Goal: Task Accomplishment & Management: Manage account settings

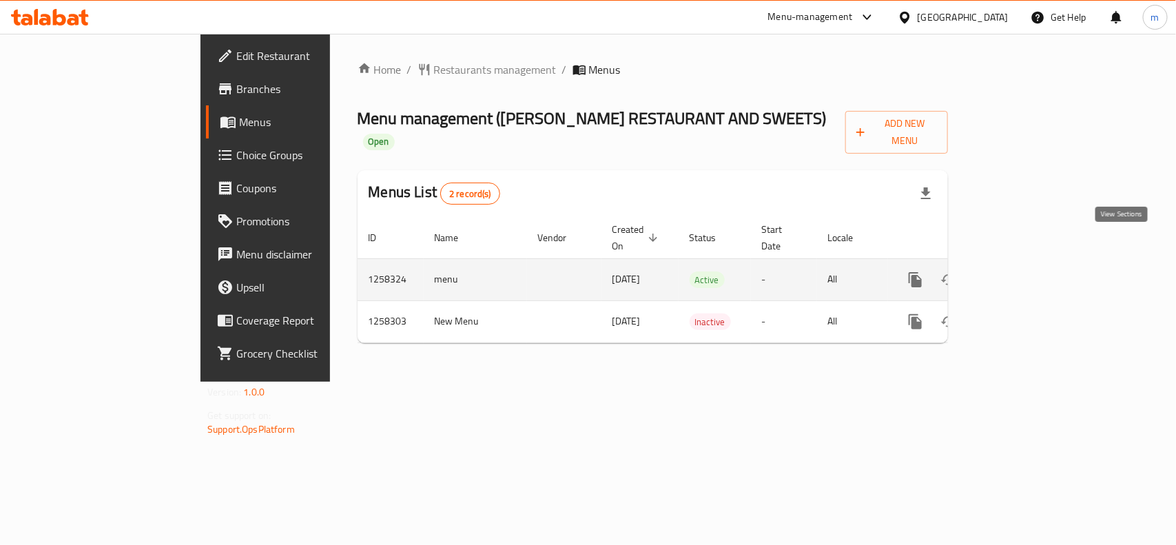
click at [1023, 271] on icon "enhanced table" at bounding box center [1014, 279] width 17 height 17
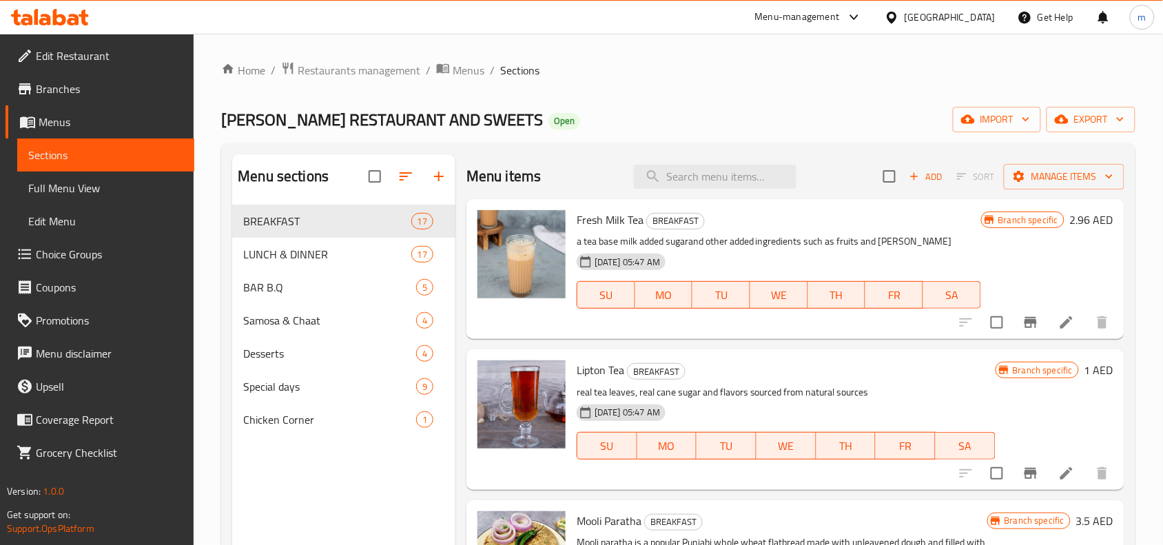
click at [39, 256] on span "Choice Groups" at bounding box center [109, 254] width 147 height 17
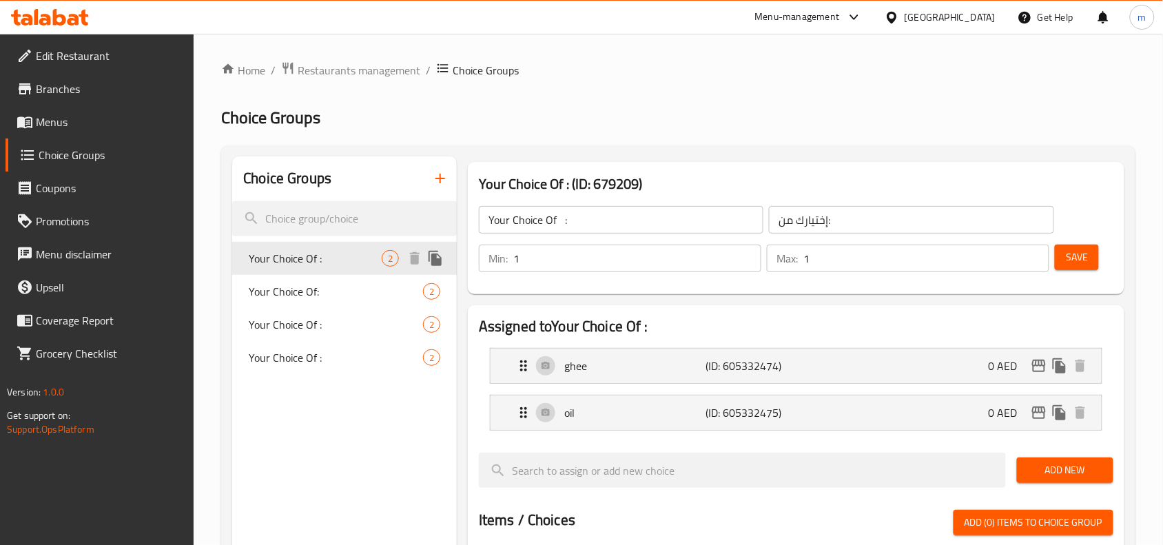
click at [318, 263] on span "Your Choice Of :" at bounding box center [315, 258] width 133 height 17
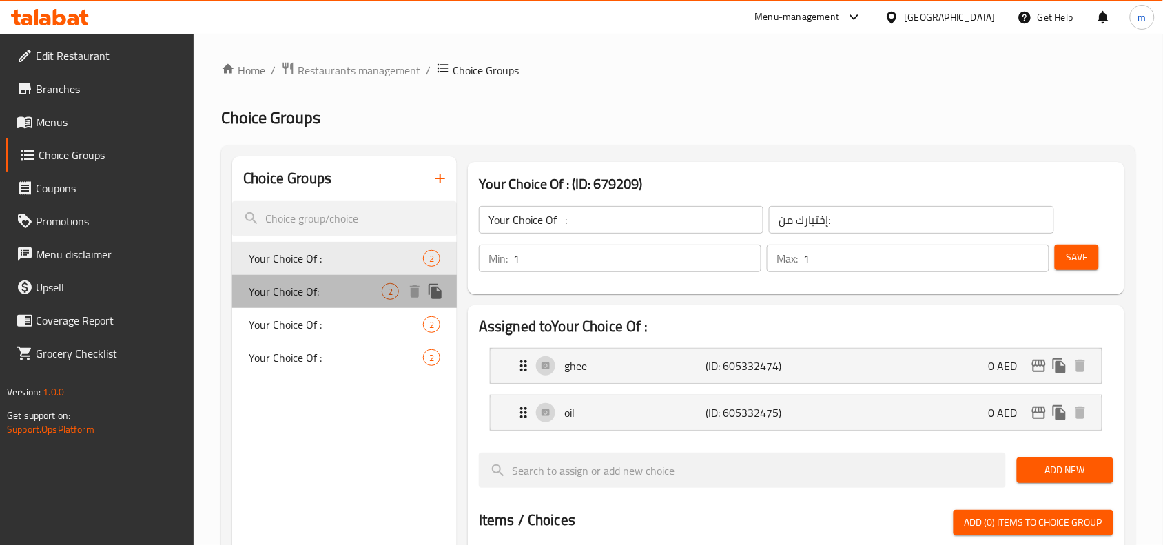
click at [318, 284] on span "Your Choice Of:" at bounding box center [315, 291] width 133 height 17
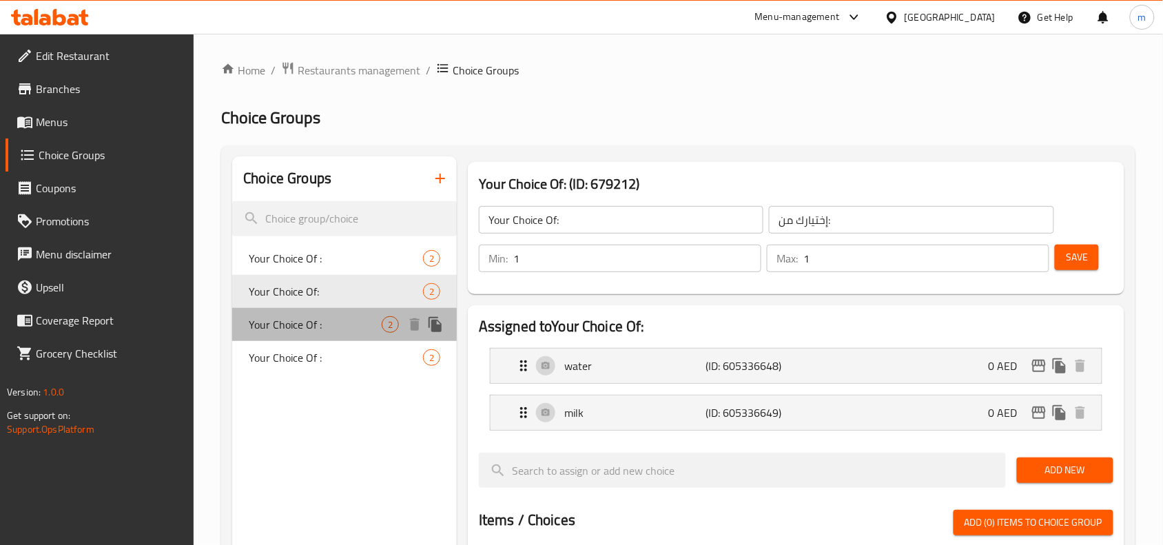
click at [318, 316] on span "Your Choice Of :" at bounding box center [315, 324] width 133 height 17
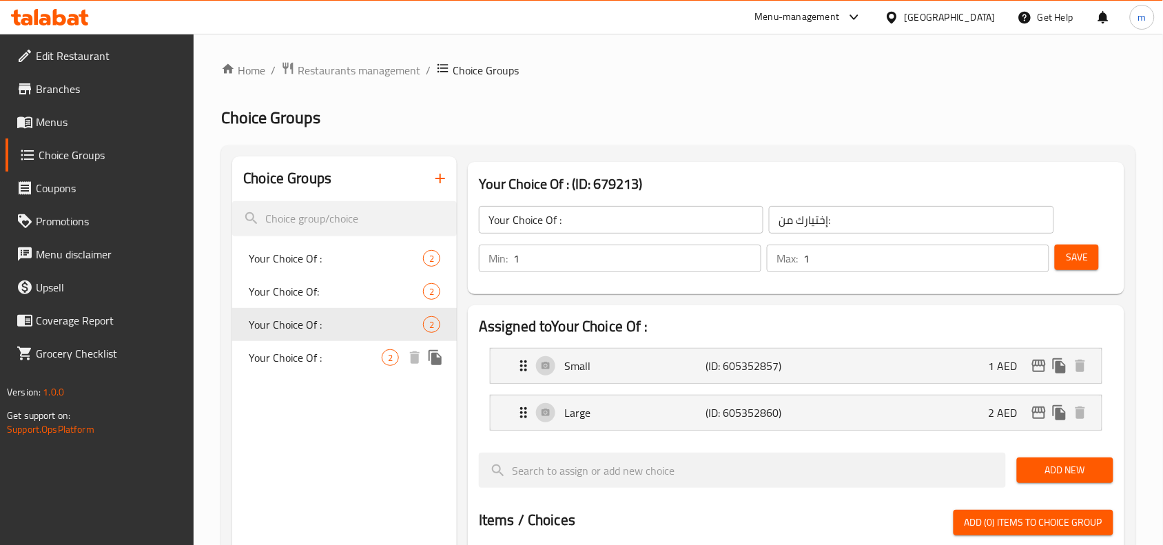
click at [318, 350] on span "Your Choice Of :" at bounding box center [315, 357] width 133 height 17
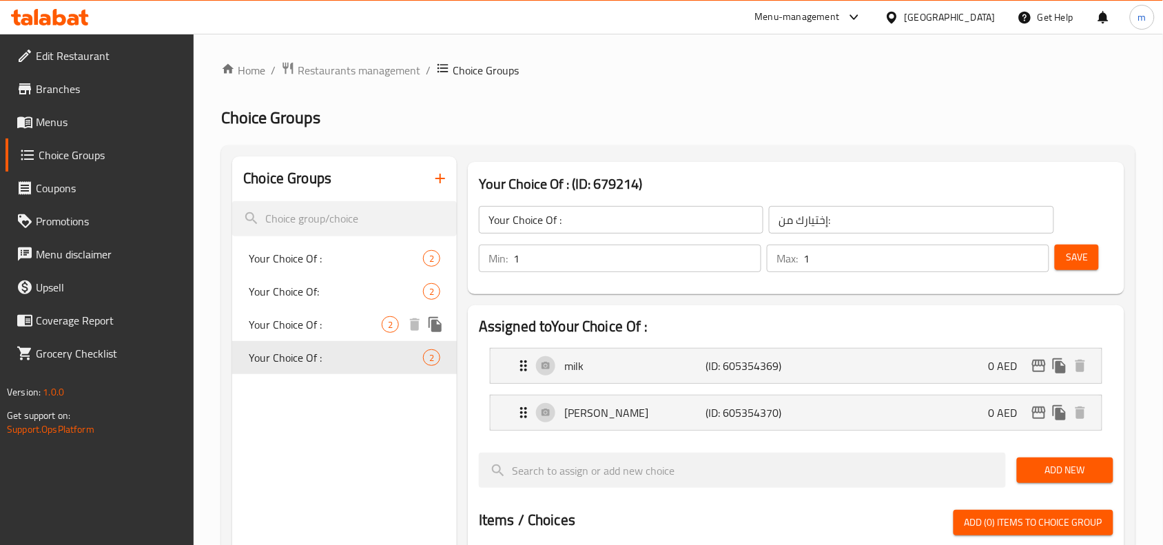
click at [315, 333] on span "Your Choice Of :" at bounding box center [315, 324] width 133 height 17
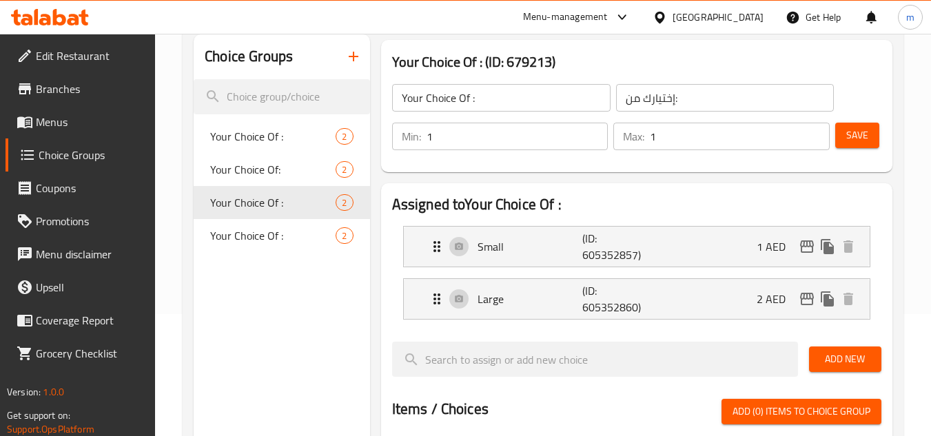
scroll to position [183, 0]
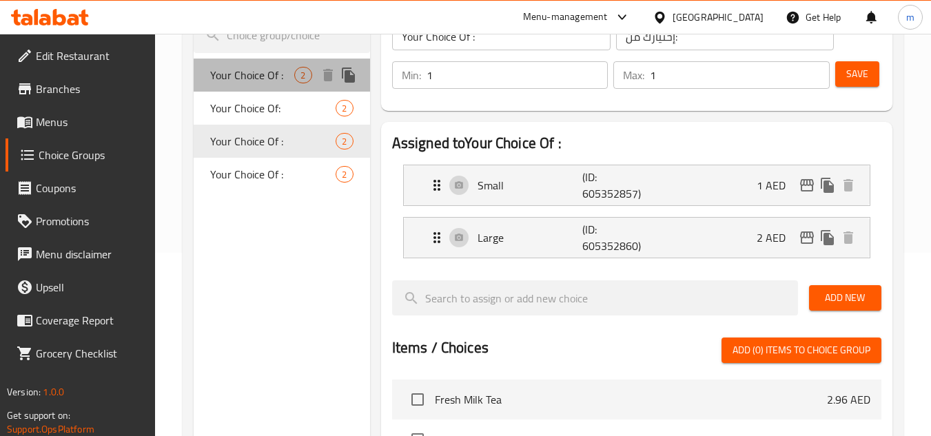
click at [295, 81] on span "2" at bounding box center [303, 75] width 16 height 13
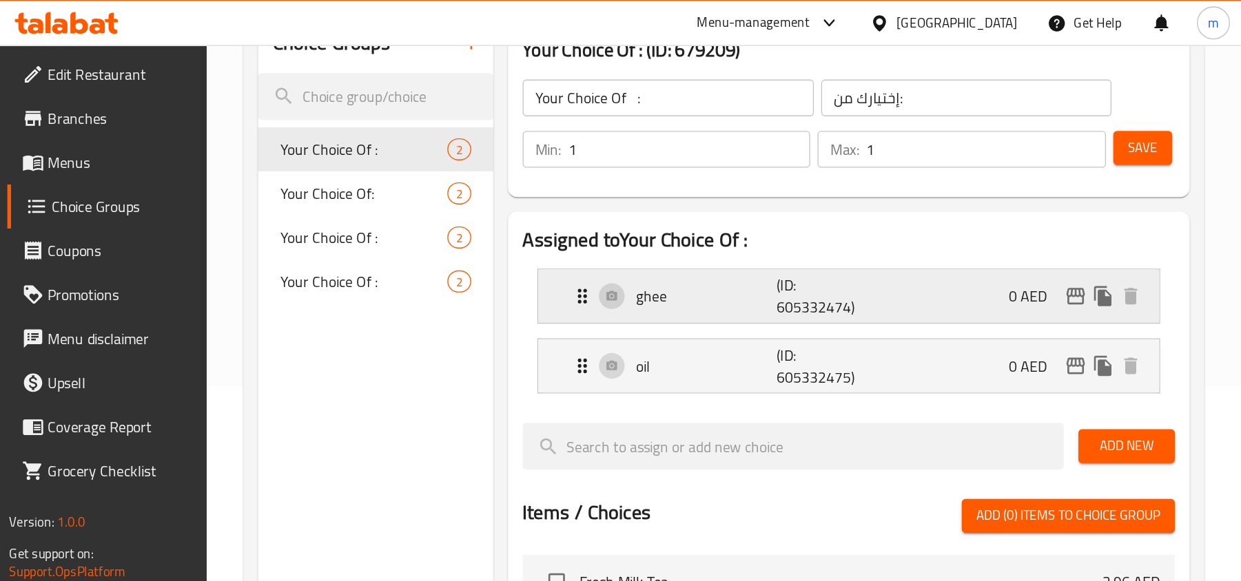
scroll to position [69, 0]
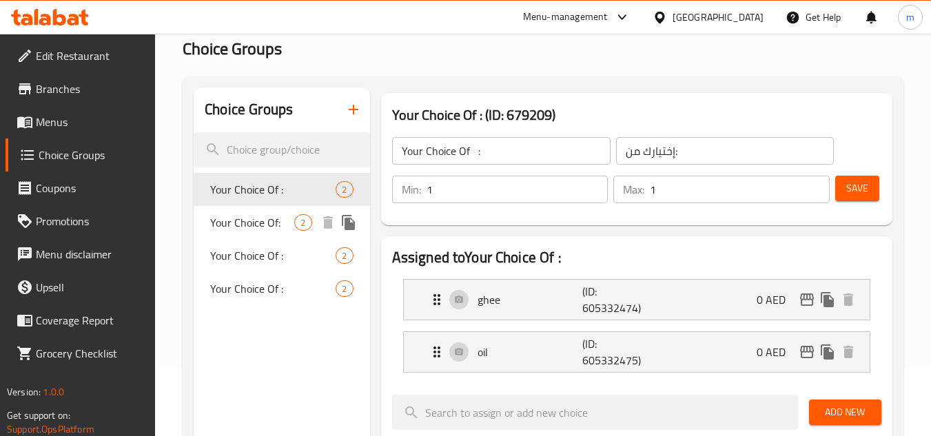
click at [271, 219] on span "Your Choice Of:" at bounding box center [252, 222] width 84 height 17
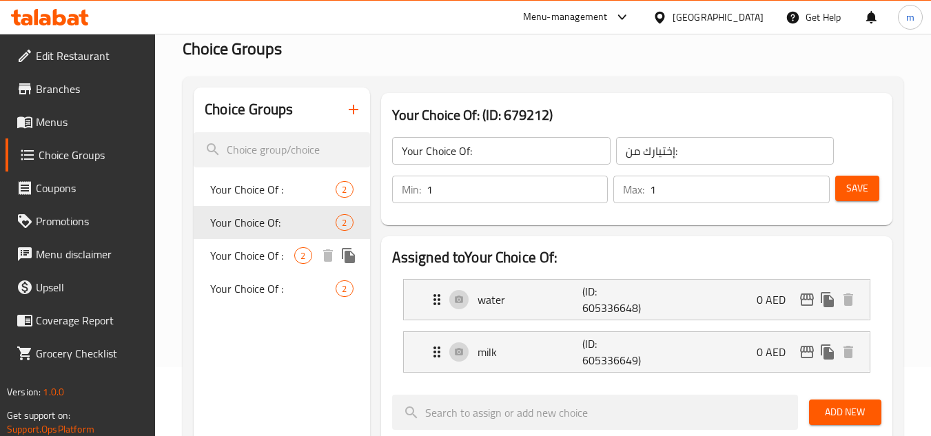
click at [268, 255] on span "Your Choice Of :" at bounding box center [252, 255] width 84 height 17
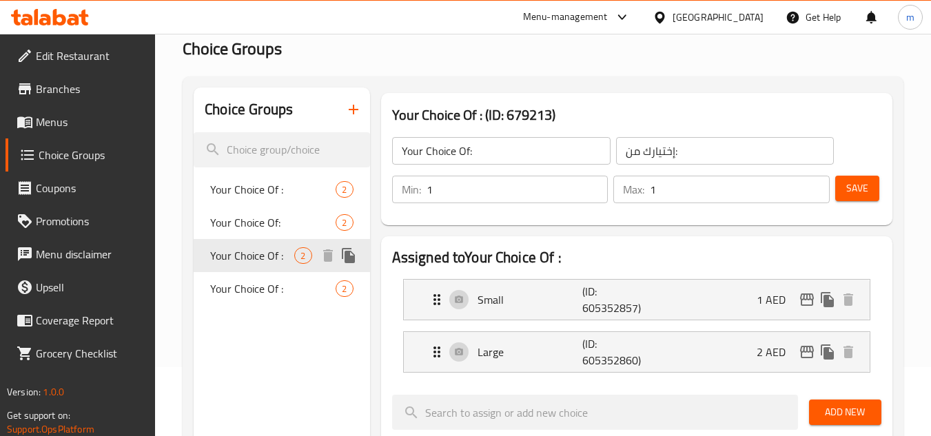
type input "Your Choice Of :"
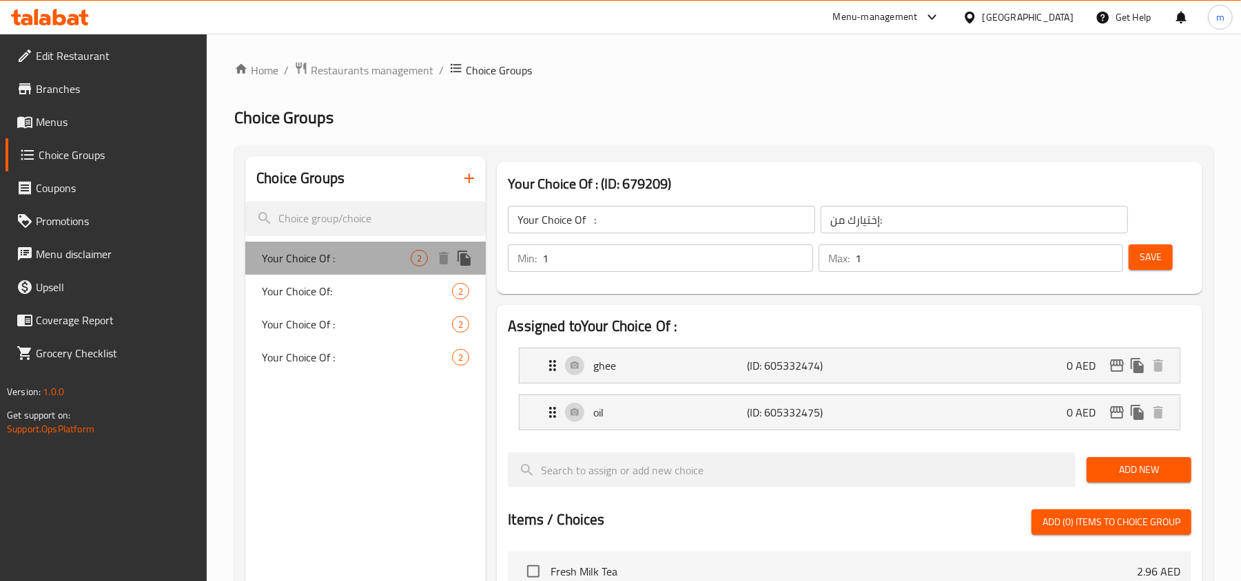
click at [342, 265] on span "Your Choice Of :" at bounding box center [336, 258] width 149 height 17
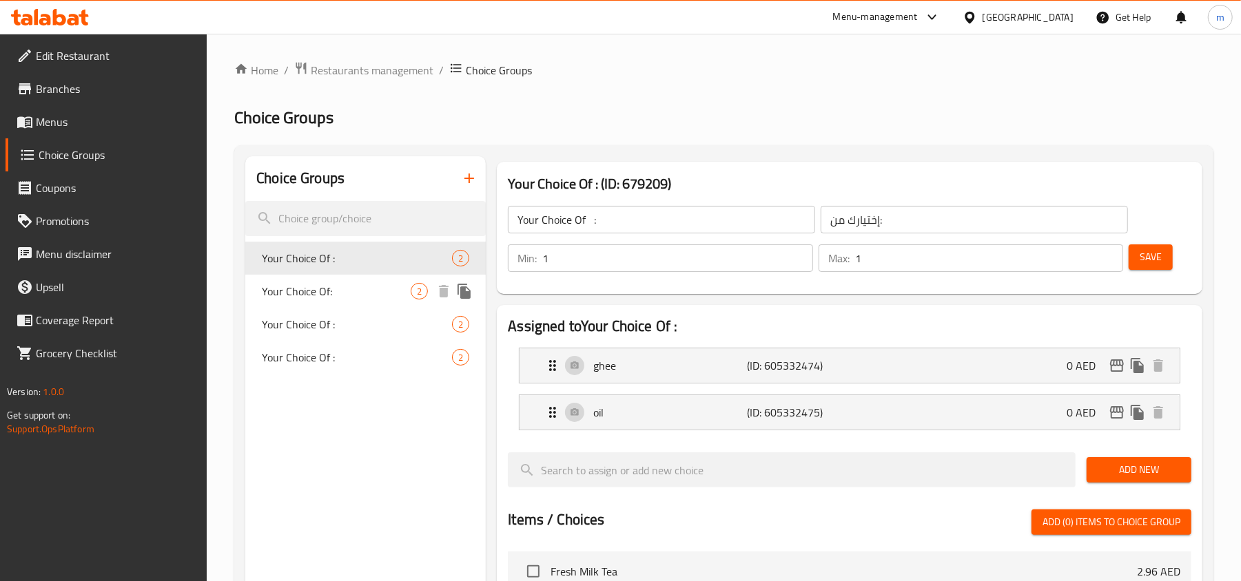
click at [343, 287] on span "Your Choice Of:" at bounding box center [336, 291] width 149 height 17
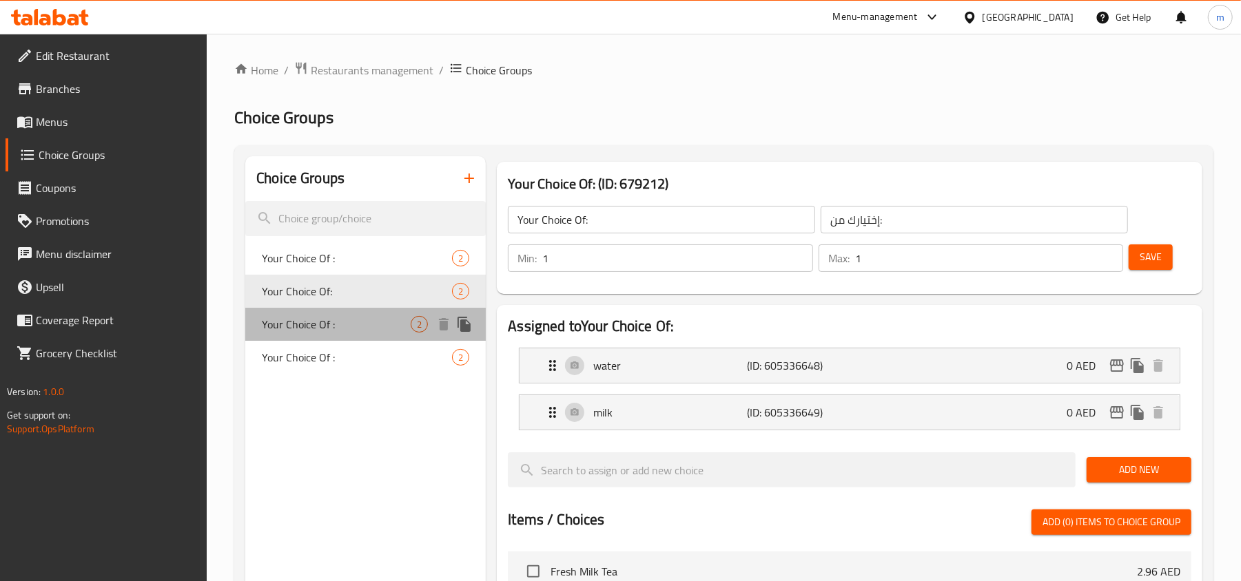
click at [344, 313] on div "Your Choice Of : 2" at bounding box center [365, 324] width 240 height 33
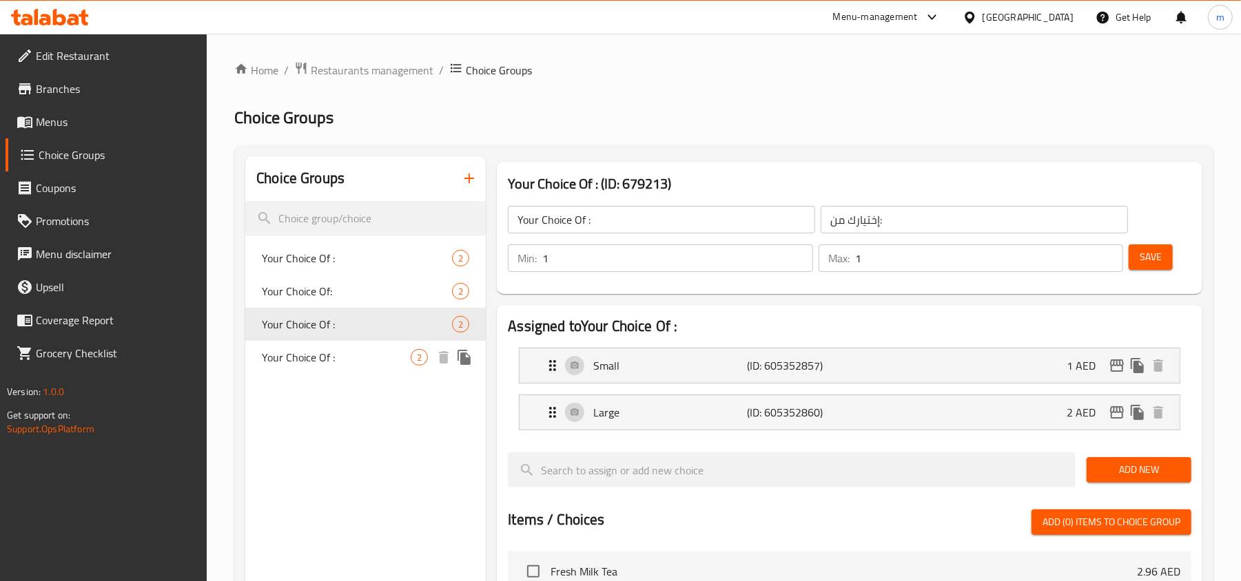
click at [346, 343] on div "Your Choice Of : 2" at bounding box center [365, 357] width 240 height 33
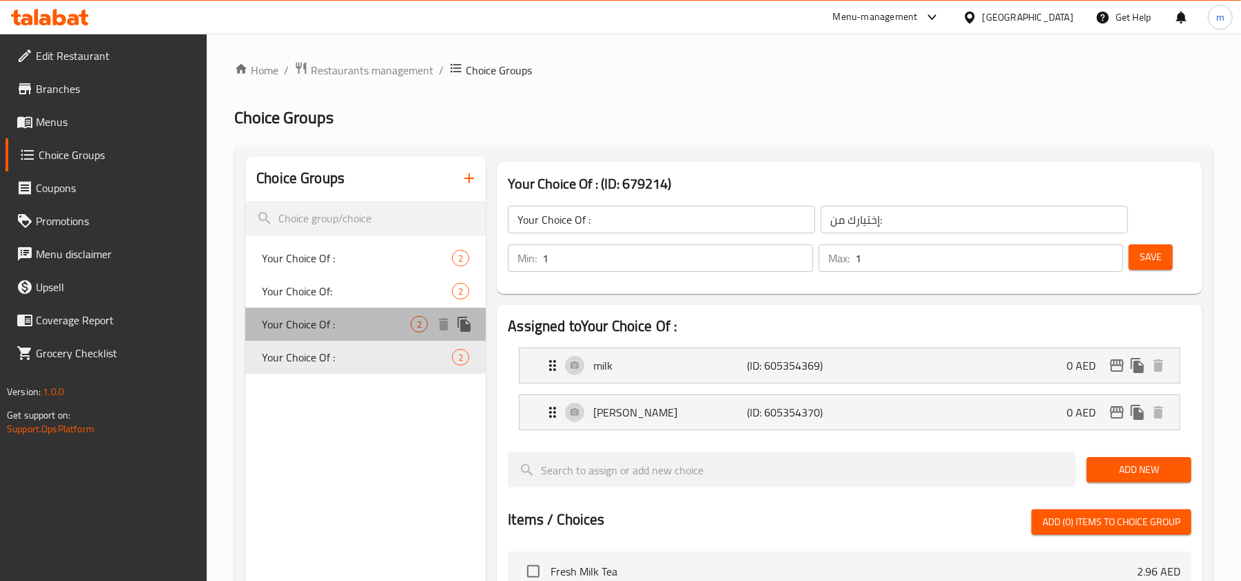
click at [344, 325] on span "Your Choice Of :" at bounding box center [336, 324] width 149 height 17
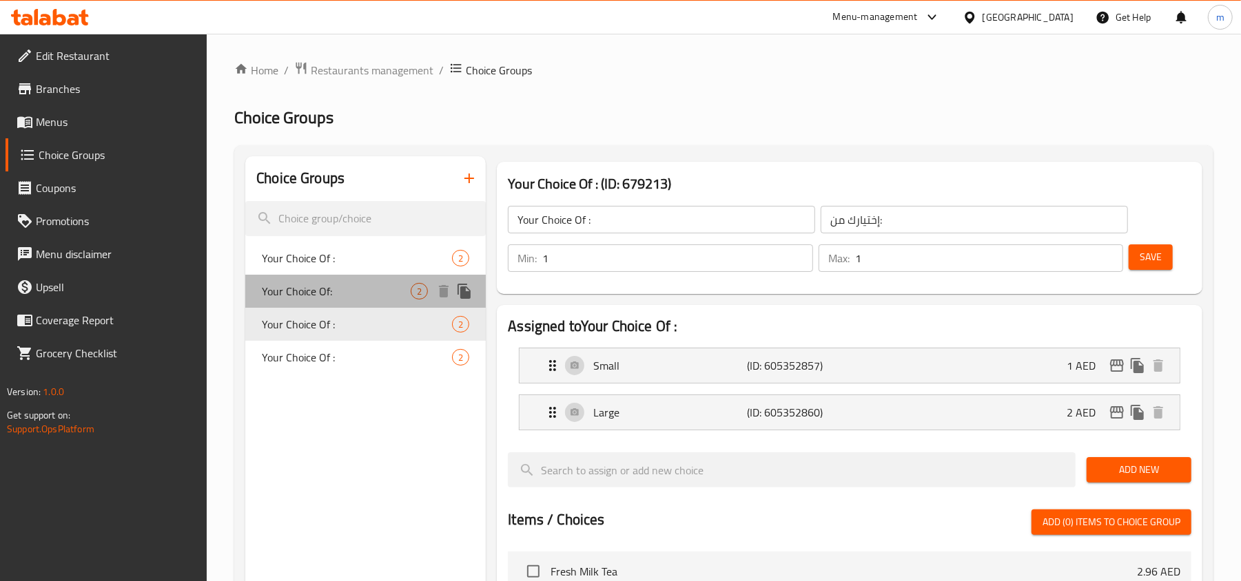
click at [344, 298] on span "Your Choice Of:" at bounding box center [336, 291] width 149 height 17
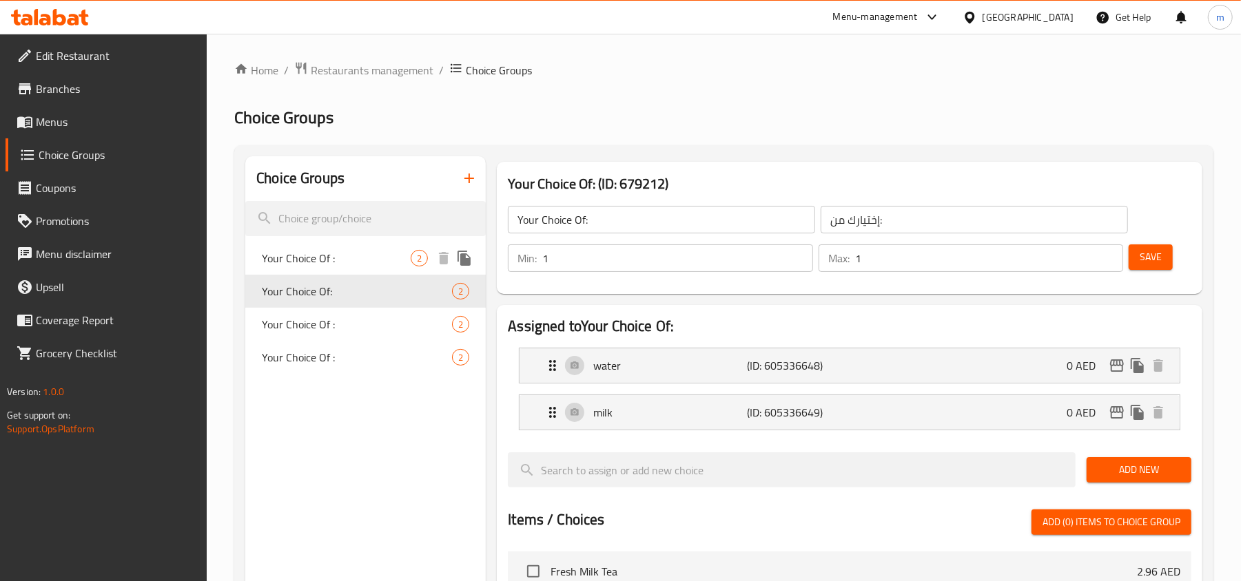
click at [345, 263] on span "Your Choice Of :" at bounding box center [336, 258] width 149 height 17
type input "Your Choice Of :"
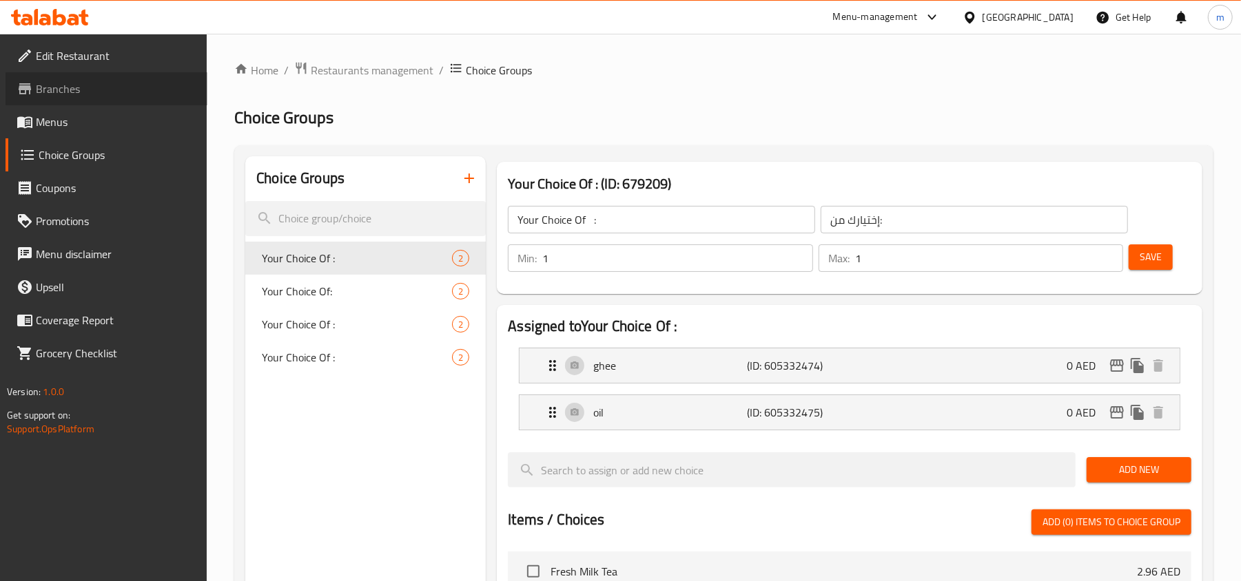
click at [62, 96] on span "Branches" at bounding box center [116, 89] width 160 height 17
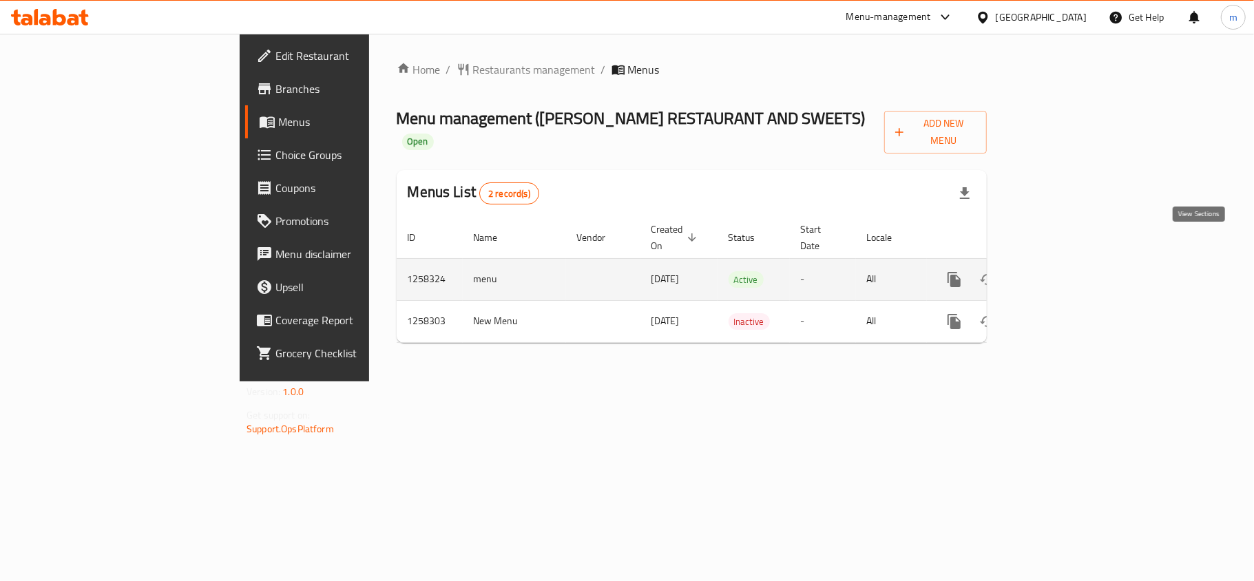
click at [1062, 271] on icon "enhanced table" at bounding box center [1054, 279] width 17 height 17
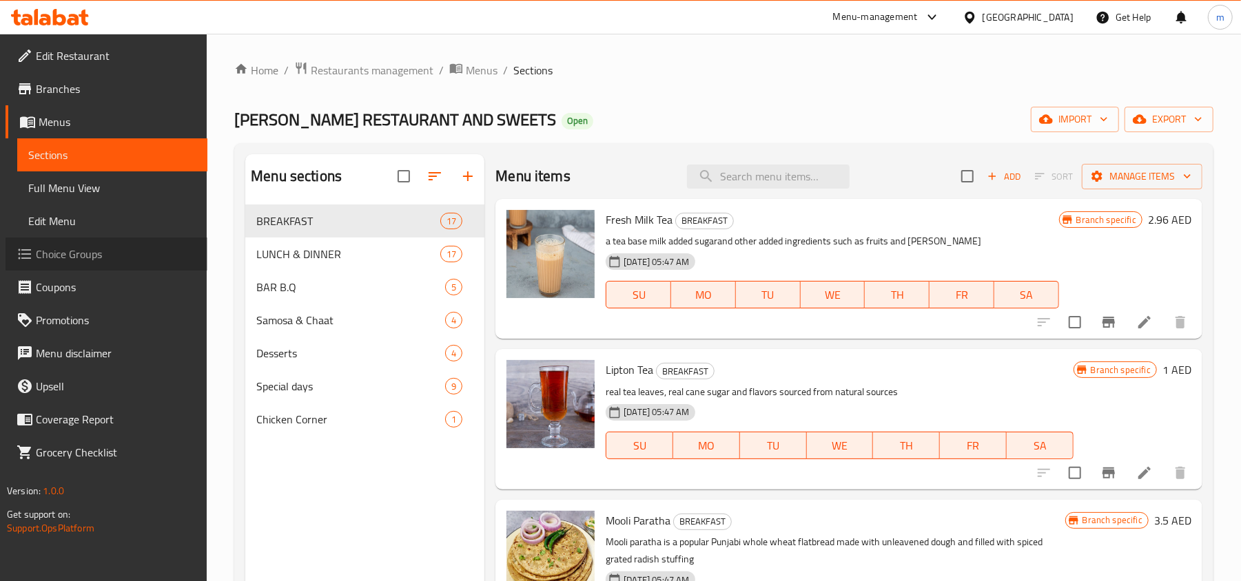
click at [90, 258] on span "Choice Groups" at bounding box center [116, 254] width 160 height 17
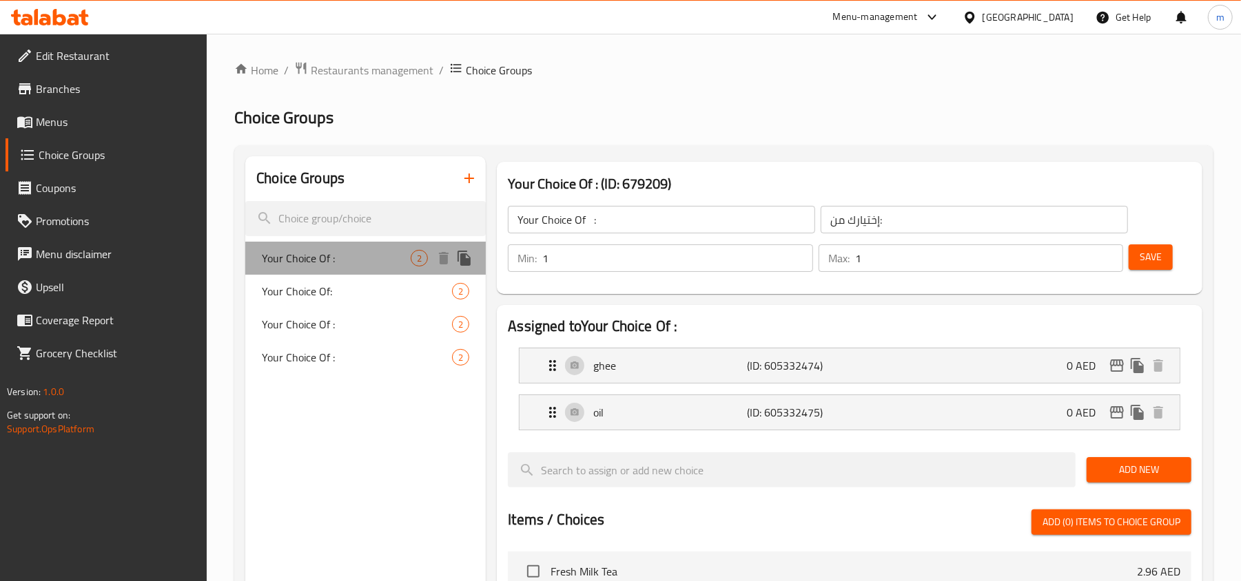
click at [353, 265] on span "Your Choice Of :" at bounding box center [336, 258] width 149 height 17
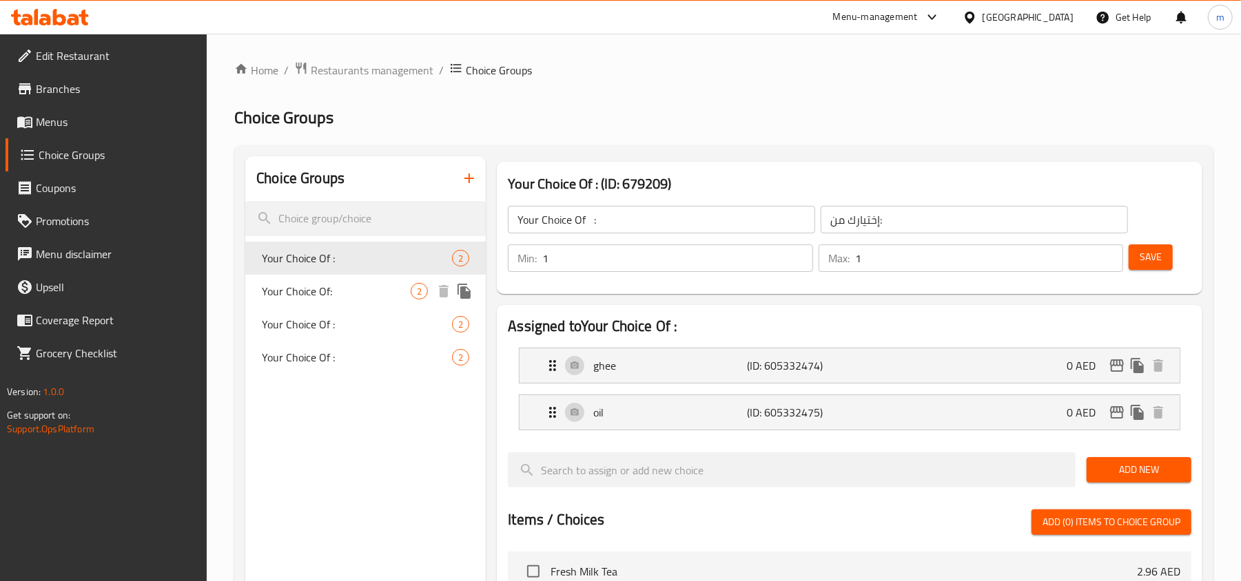
click at [350, 284] on span "Your Choice Of:" at bounding box center [336, 291] width 149 height 17
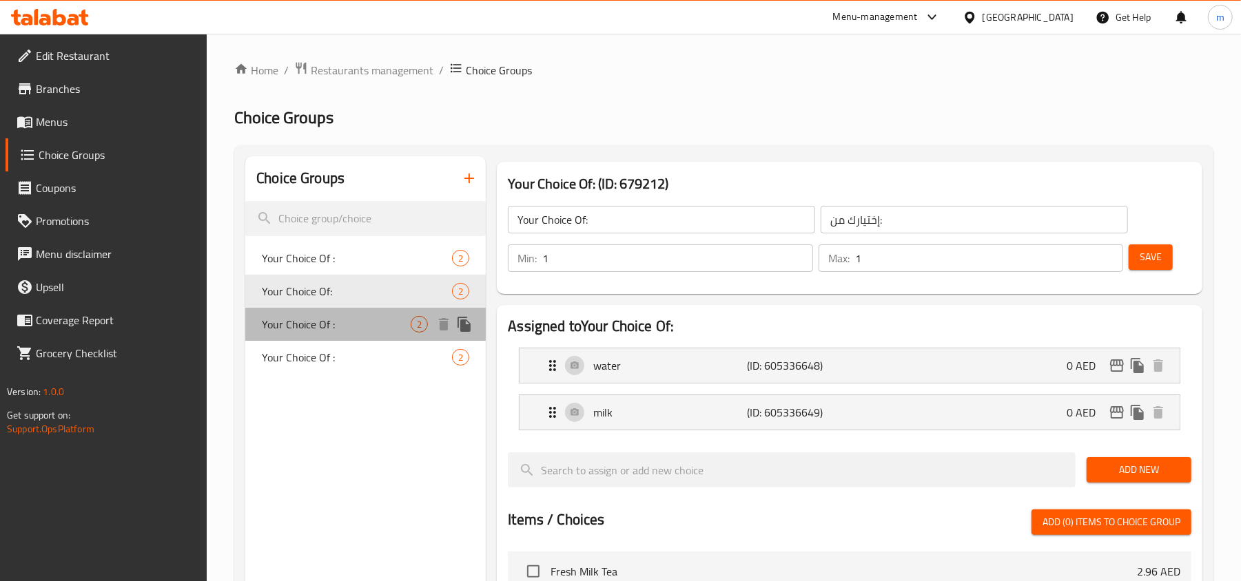
click at [336, 331] on span "Your Choice Of :" at bounding box center [336, 324] width 149 height 17
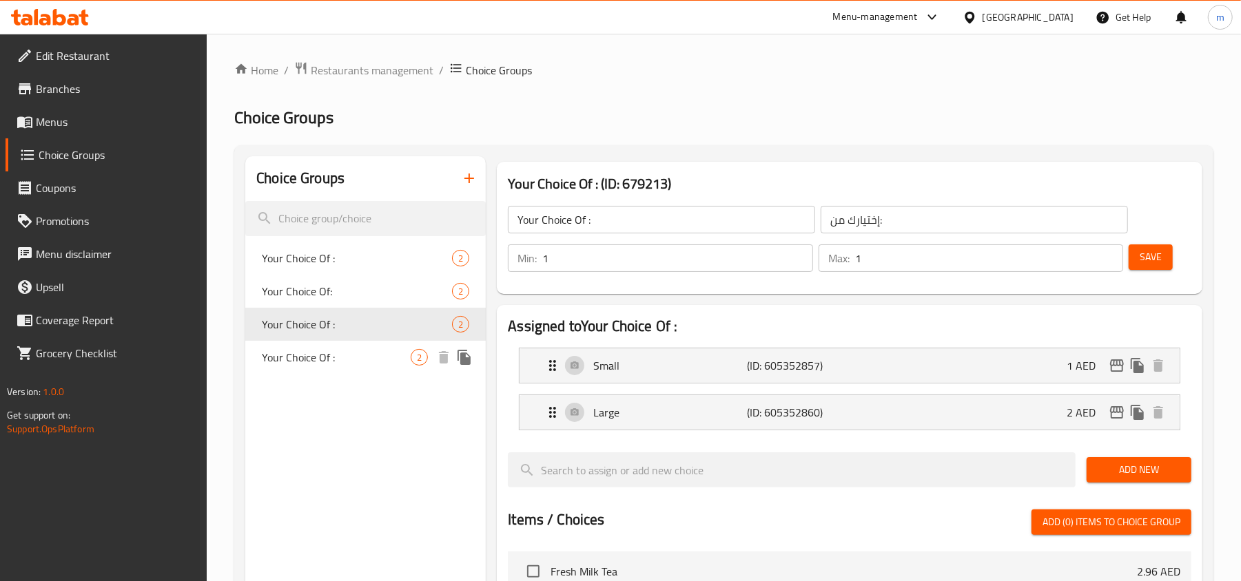
click at [332, 359] on span "Your Choice Of :" at bounding box center [336, 357] width 149 height 17
type input "Your Choice Of :"
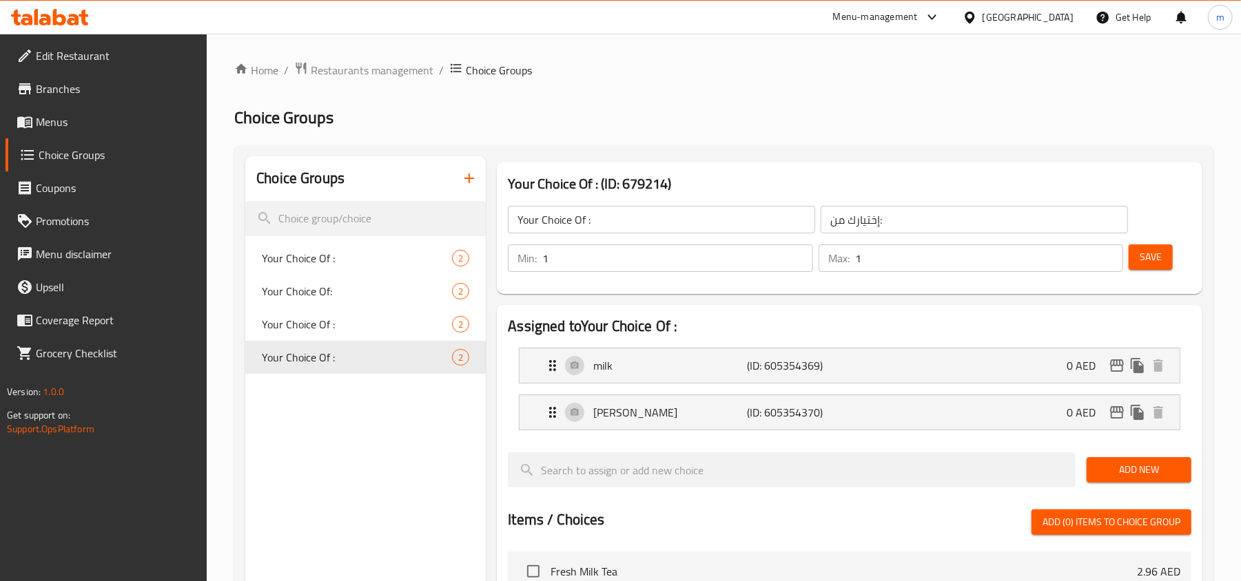
click at [81, 22] on icon at bounding box center [50, 17] width 78 height 17
